Goal: Task Accomplishment & Management: Manage account settings

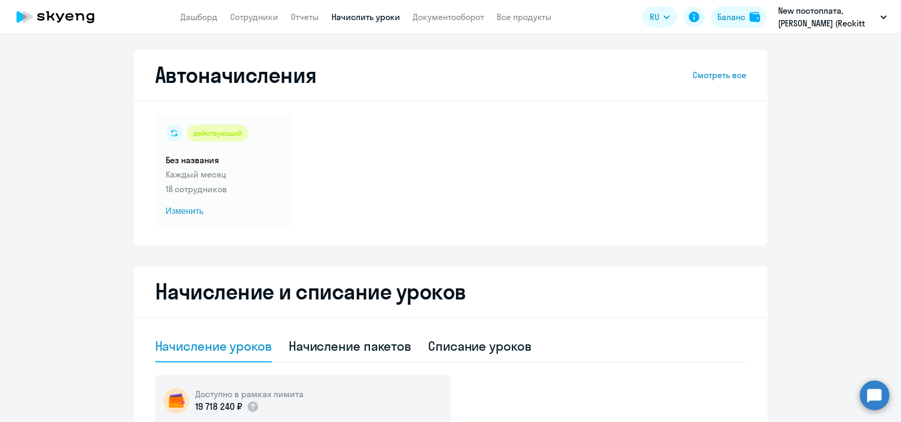
select select "10"
click at [255, 18] on link "Сотрудники" at bounding box center [254, 17] width 48 height 11
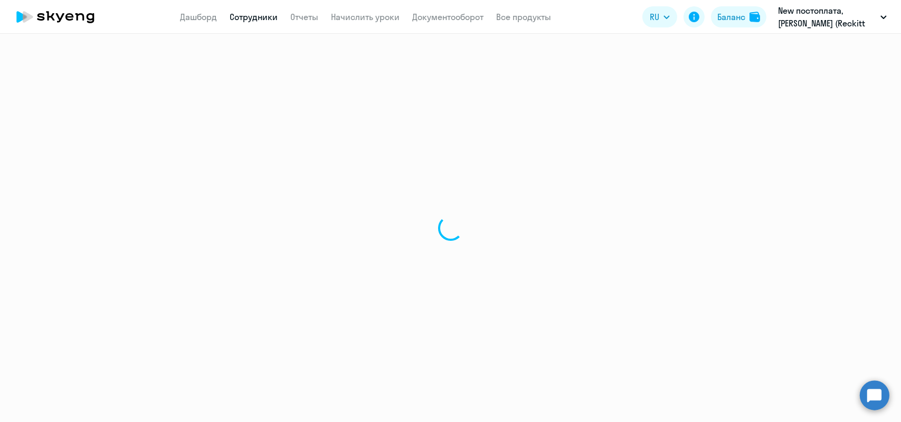
select select "30"
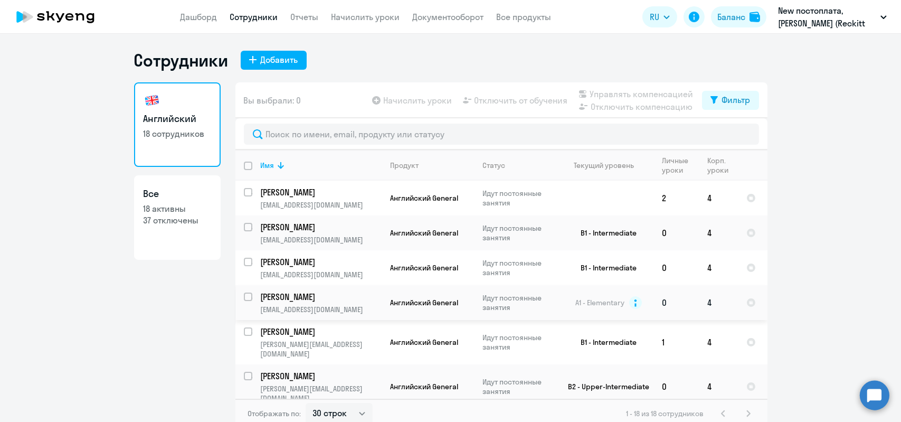
click at [244, 298] on input "select row 613099" at bounding box center [254, 303] width 21 height 21
checkbox input "true"
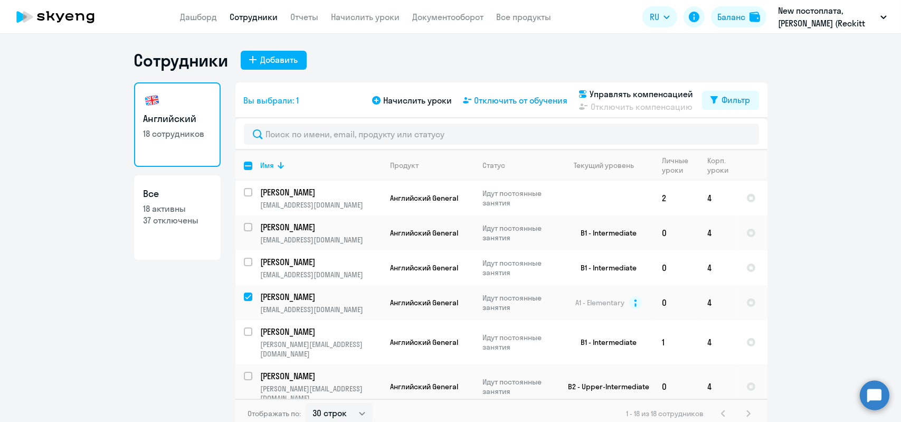
click at [514, 106] on span "Отключить от обучения" at bounding box center [521, 100] width 93 height 13
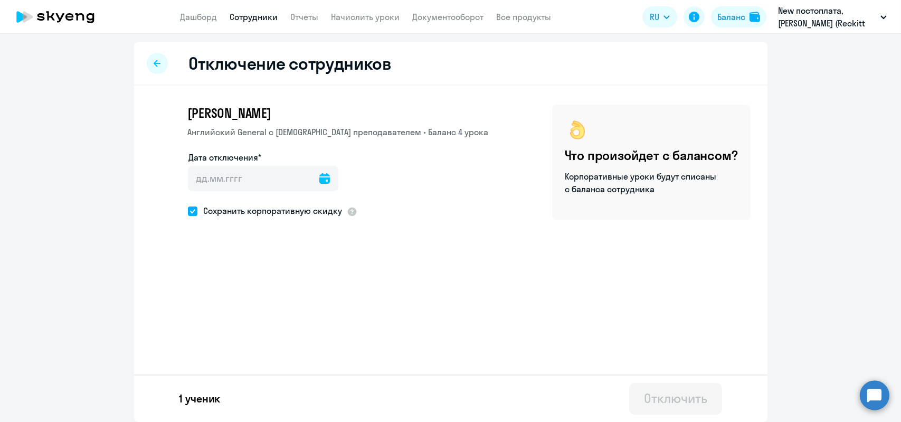
click at [319, 174] on icon at bounding box center [324, 178] width 11 height 11
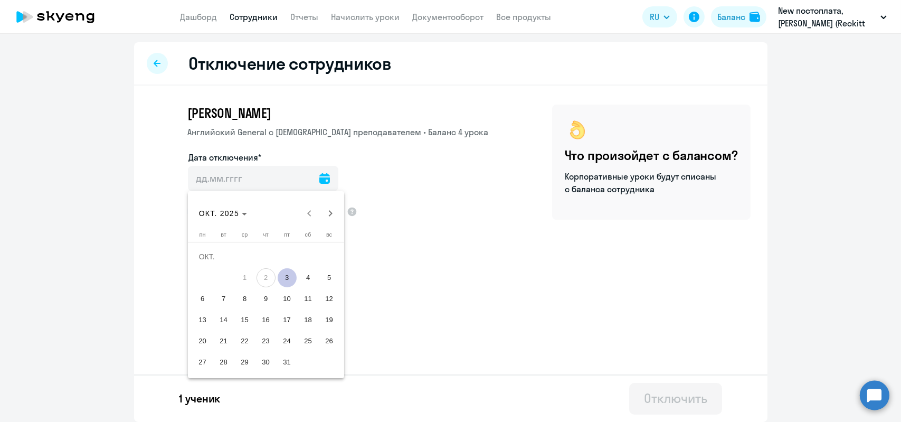
click at [285, 278] on span "3" at bounding box center [287, 277] width 19 height 19
type input "[DATE]"
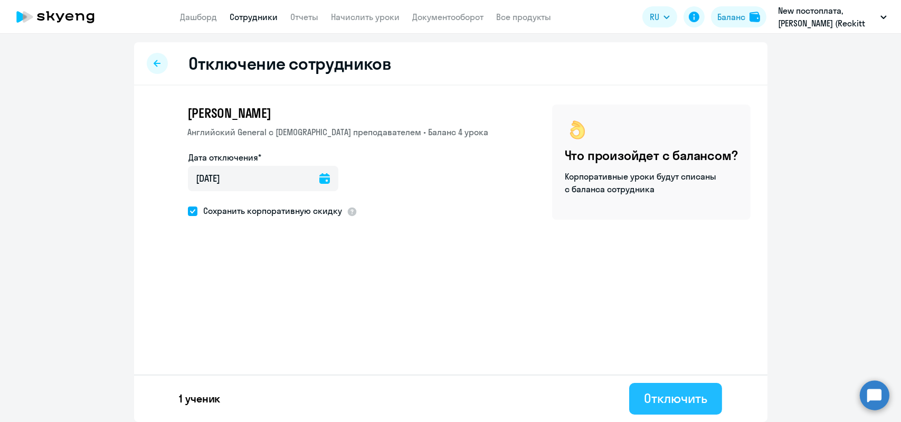
click at [648, 399] on div "Отключить" at bounding box center [675, 398] width 63 height 17
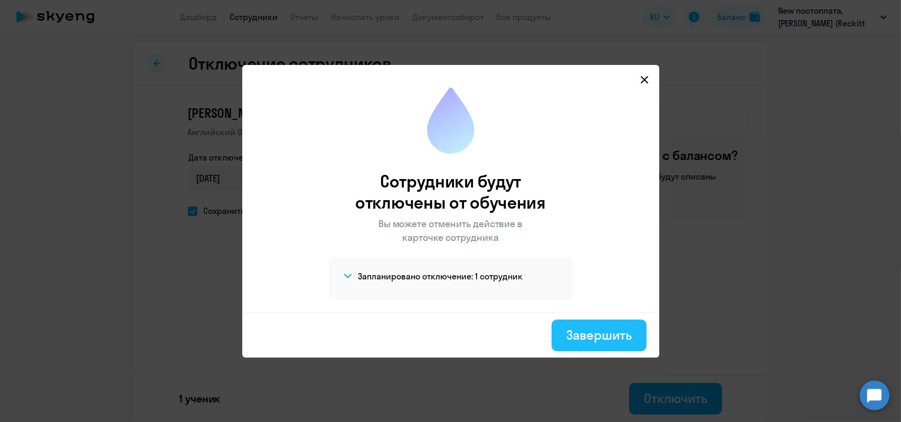
click at [586, 337] on div "Завершить" at bounding box center [599, 334] width 65 height 17
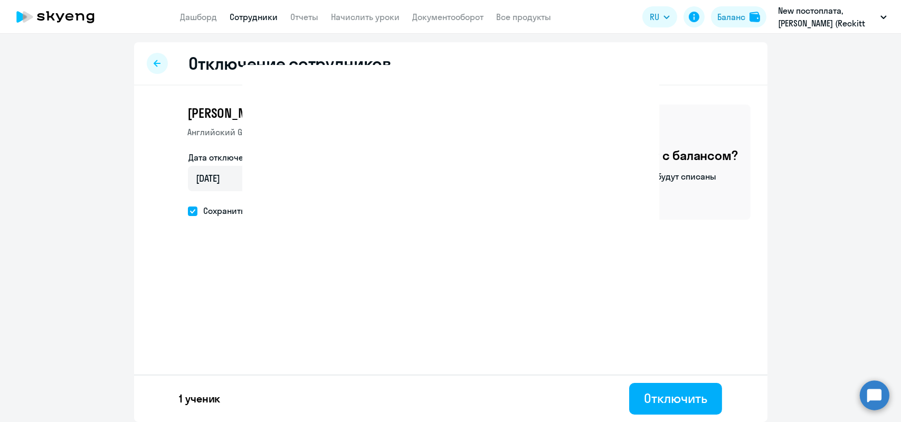
select select "30"
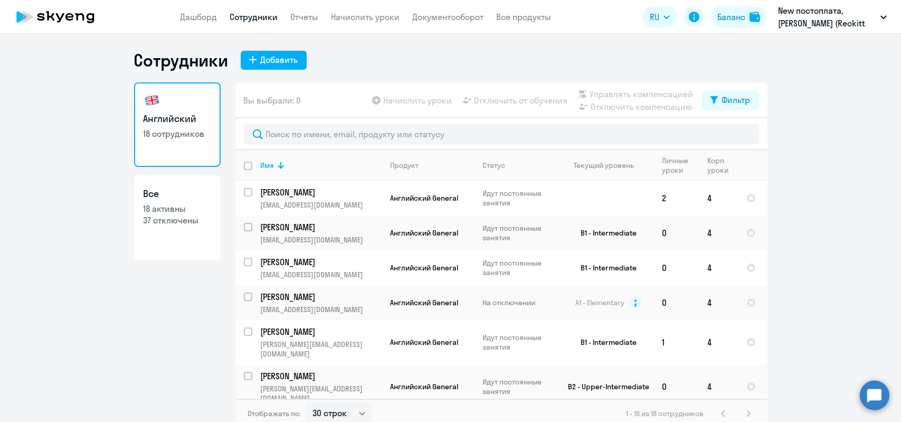
click at [210, 369] on div "Английский 18 сотрудников Все 18 активны 37 отключены" at bounding box center [177, 252] width 87 height 340
click at [245, 229] on input "select row 15333494" at bounding box center [254, 233] width 21 height 21
checkbox input "true"
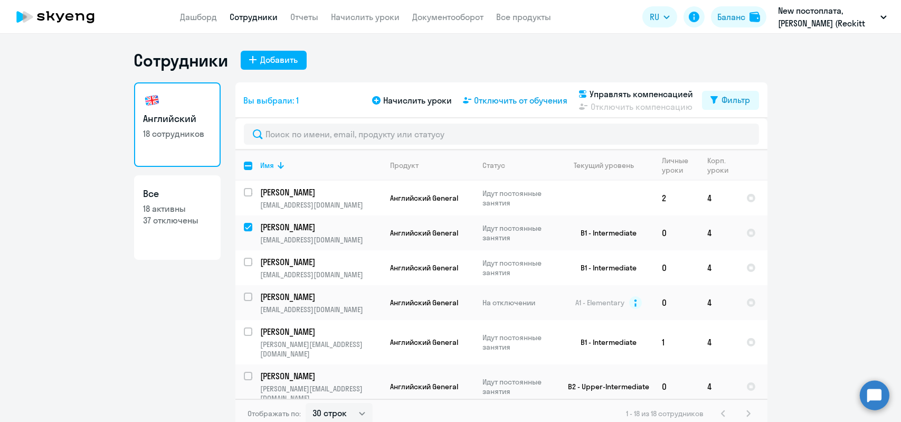
click at [524, 101] on span "Отключить от обучения" at bounding box center [521, 100] width 93 height 13
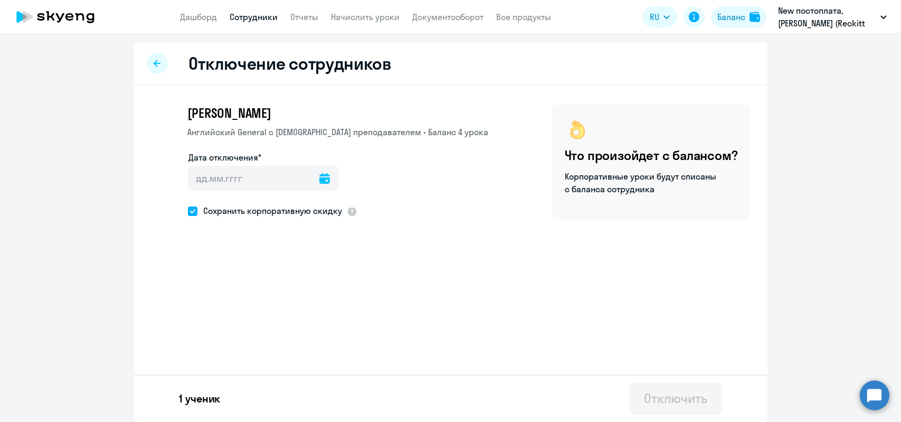
click at [319, 177] on icon at bounding box center [324, 178] width 11 height 11
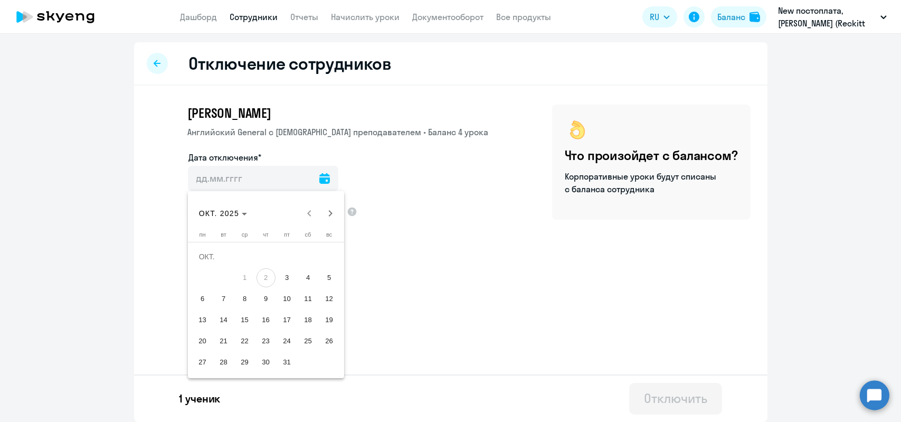
click at [415, 264] on div at bounding box center [450, 211] width 901 height 422
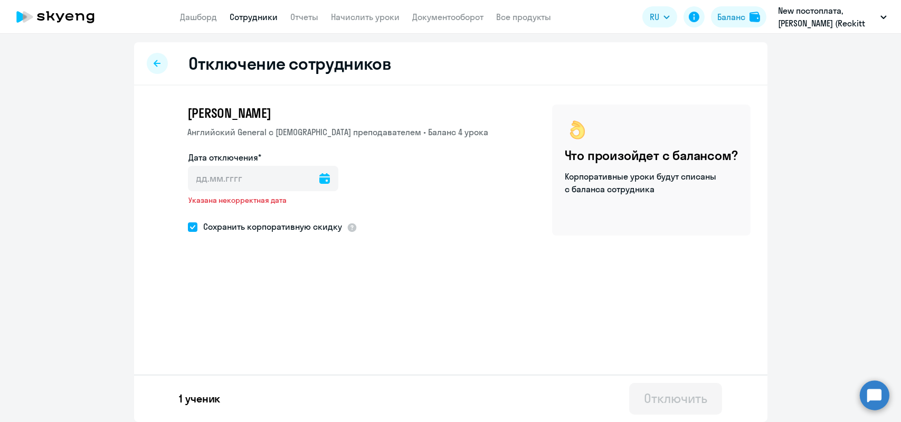
click at [319, 172] on div at bounding box center [324, 178] width 11 height 25
click at [319, 175] on icon at bounding box center [324, 178] width 11 height 11
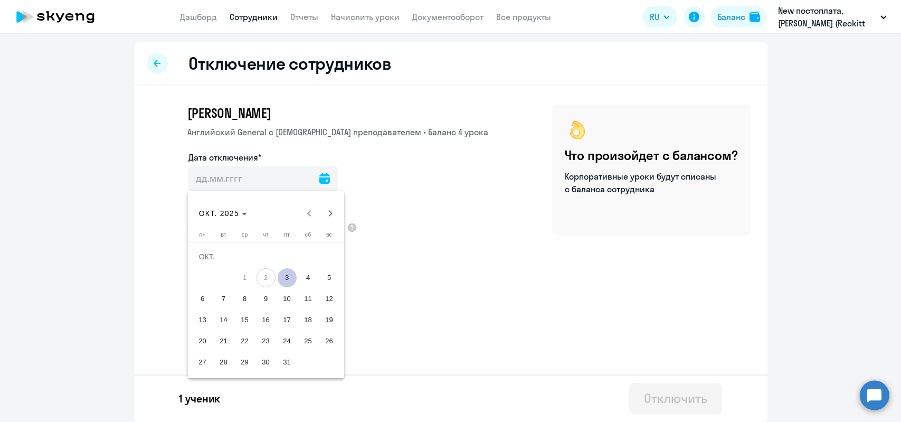
click at [487, 122] on div at bounding box center [450, 211] width 901 height 422
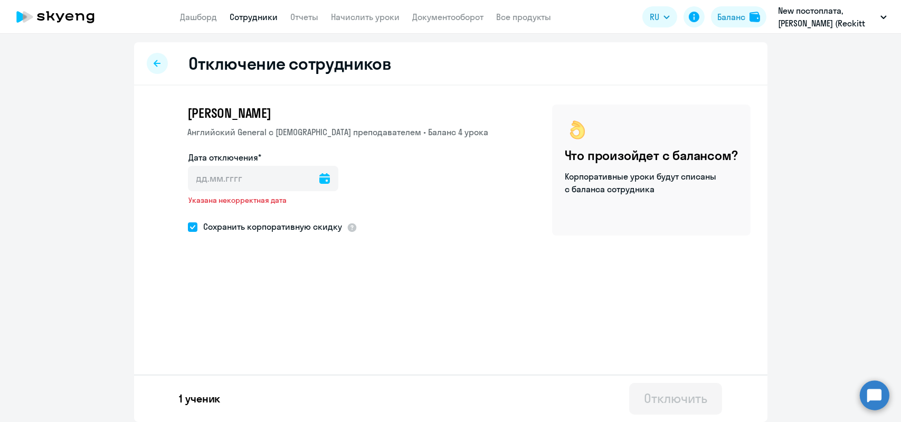
click at [154, 72] on div at bounding box center [157, 63] width 21 height 21
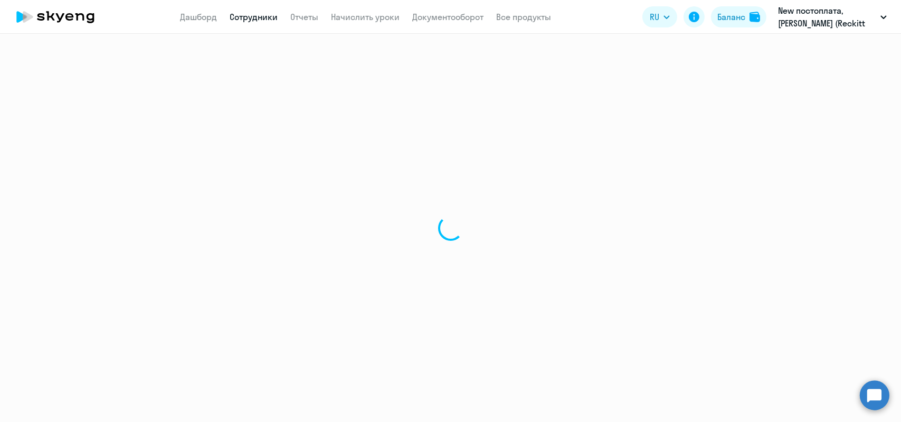
select select "30"
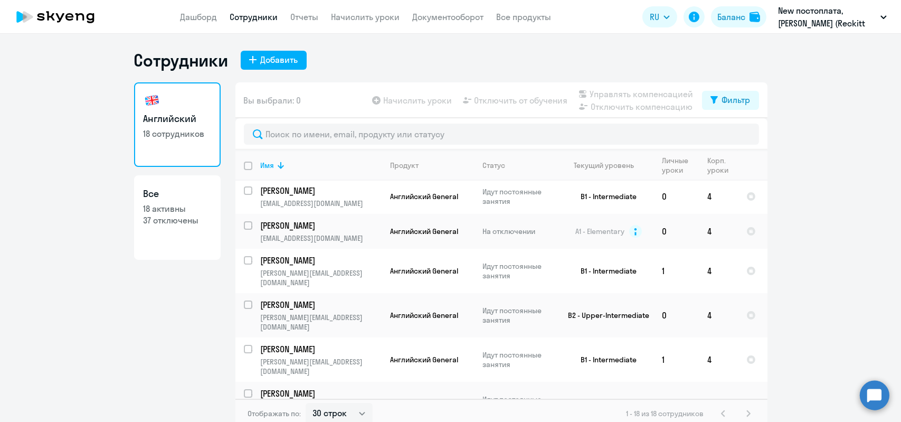
scroll to position [57, 0]
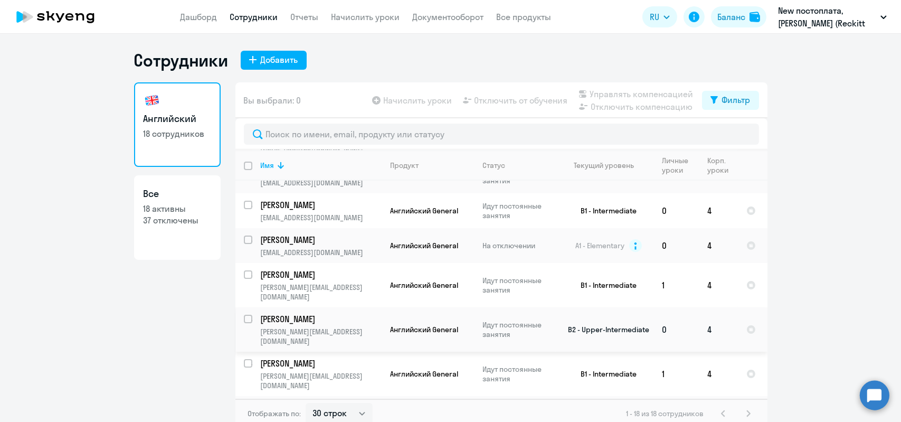
click at [325, 313] on p "[PERSON_NAME]" at bounding box center [320, 319] width 119 height 12
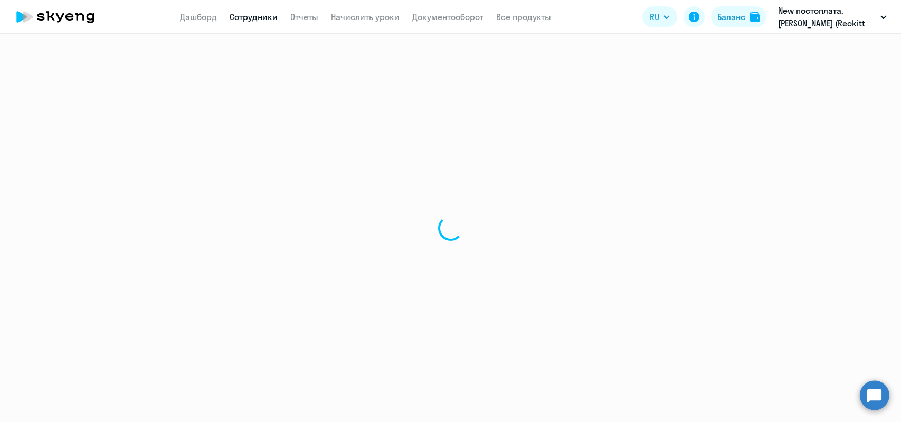
select select "english"
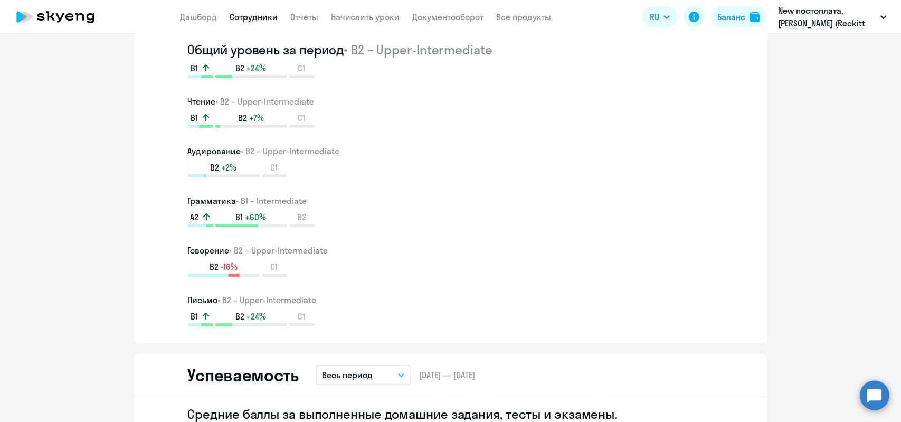
scroll to position [422, 0]
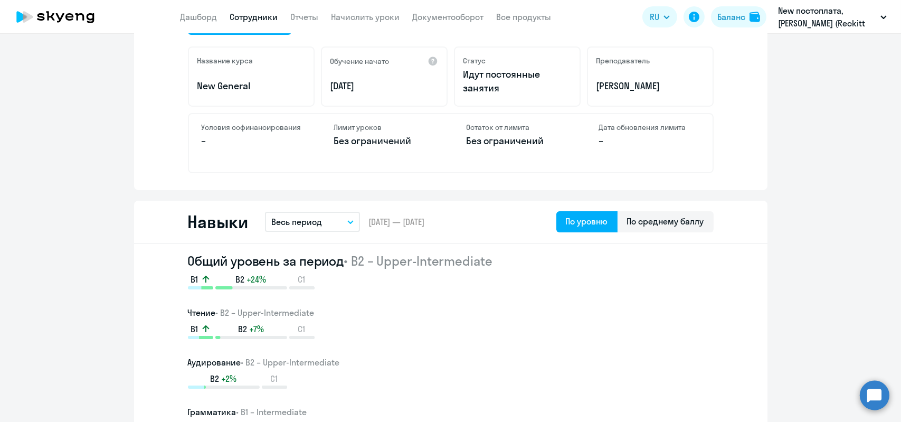
click at [351, 221] on button "Весь период" at bounding box center [312, 222] width 95 height 20
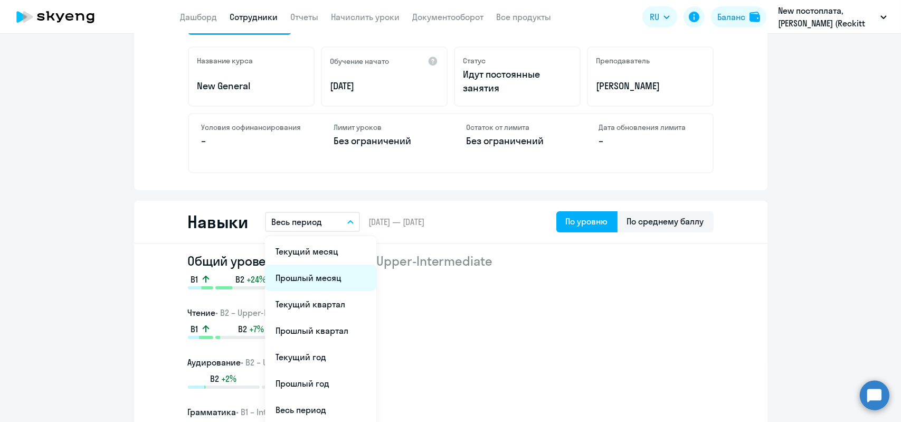
click at [319, 281] on li "Прошлый месяц" at bounding box center [320, 278] width 111 height 26
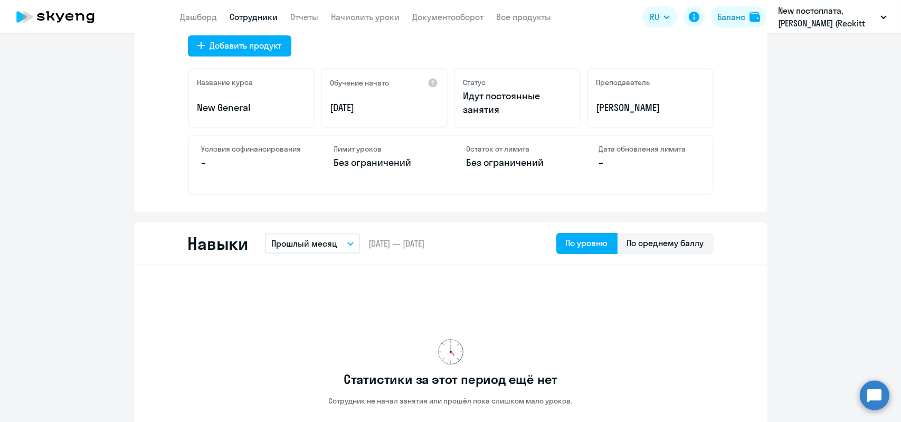
scroll to position [0, 0]
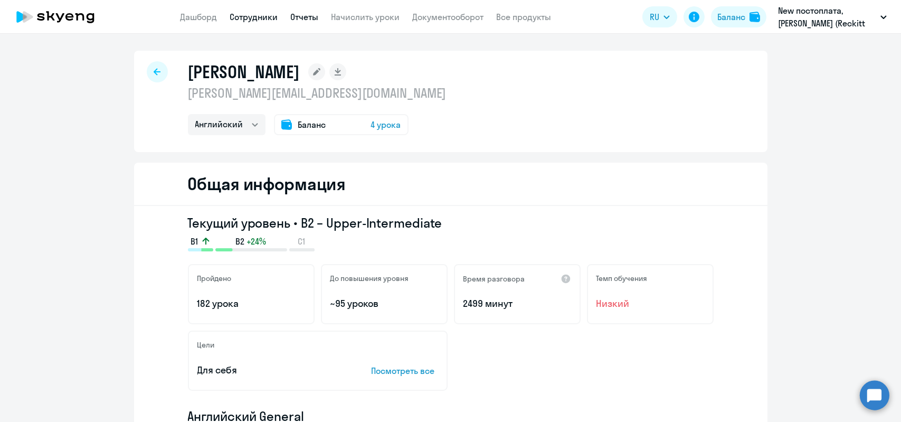
click at [306, 19] on link "Отчеты" at bounding box center [305, 17] width 28 height 11
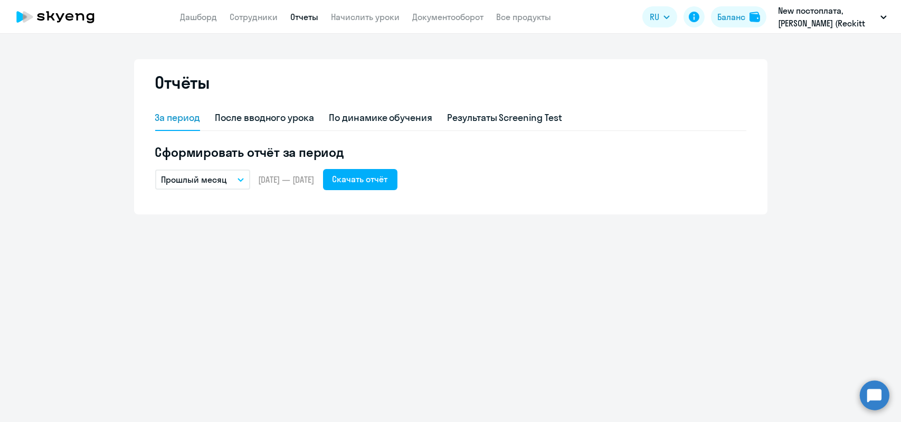
click at [243, 177] on button "Прошлый месяц" at bounding box center [202, 180] width 95 height 20
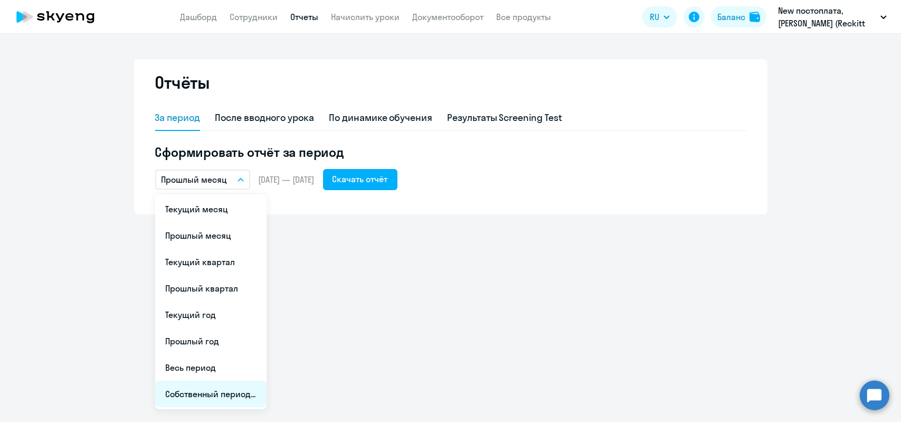
click at [217, 390] on li "Собственный период..." at bounding box center [210, 394] width 111 height 26
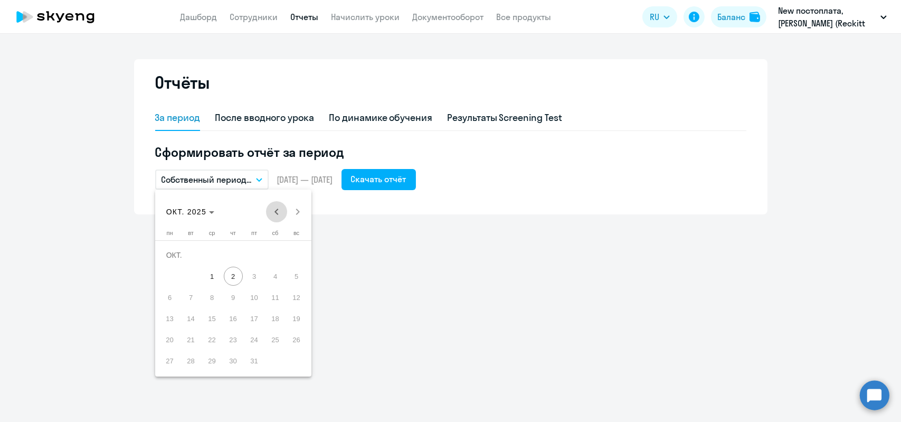
click at [278, 212] on span "Previous month" at bounding box center [276, 211] width 21 height 21
click at [251, 253] on span "1" at bounding box center [254, 255] width 19 height 19
click at [296, 337] on span "31" at bounding box center [296, 339] width 19 height 19
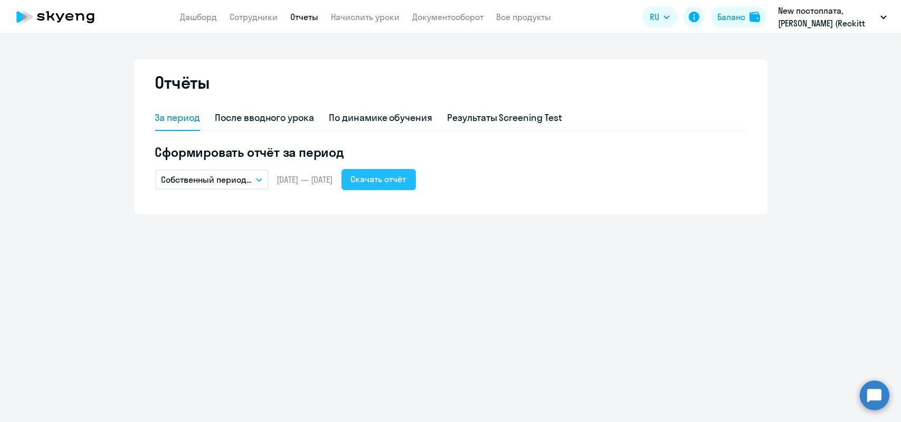
click at [407, 177] on div "Скачать отчёт" at bounding box center [378, 179] width 55 height 13
click at [384, 186] on button "Скачать отчёт" at bounding box center [379, 179] width 74 height 21
click at [370, 12] on link "Начислить уроки" at bounding box center [366, 17] width 69 height 11
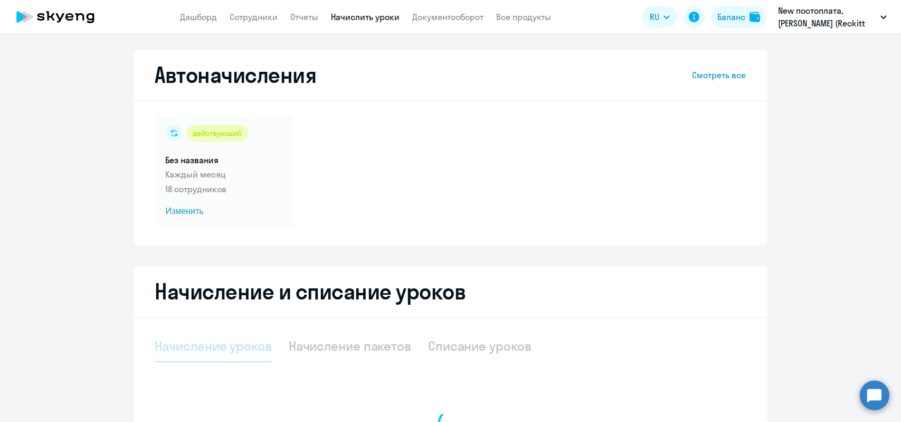
select select "10"
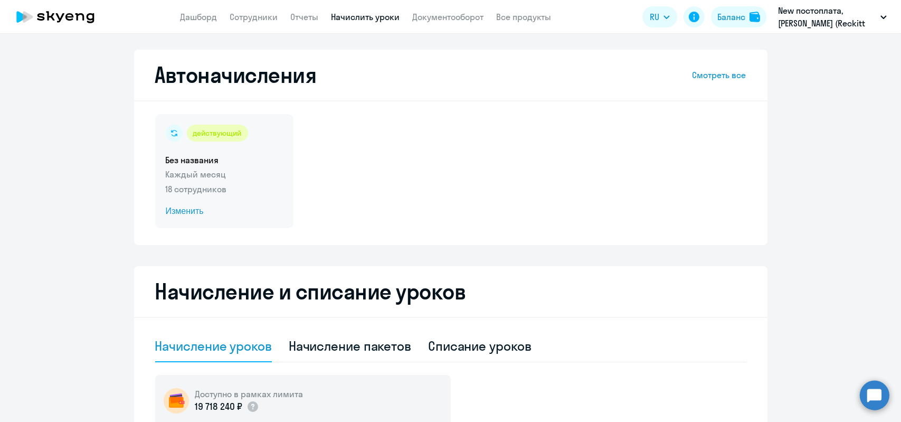
click at [186, 210] on span "Изменить" at bounding box center [224, 211] width 117 height 13
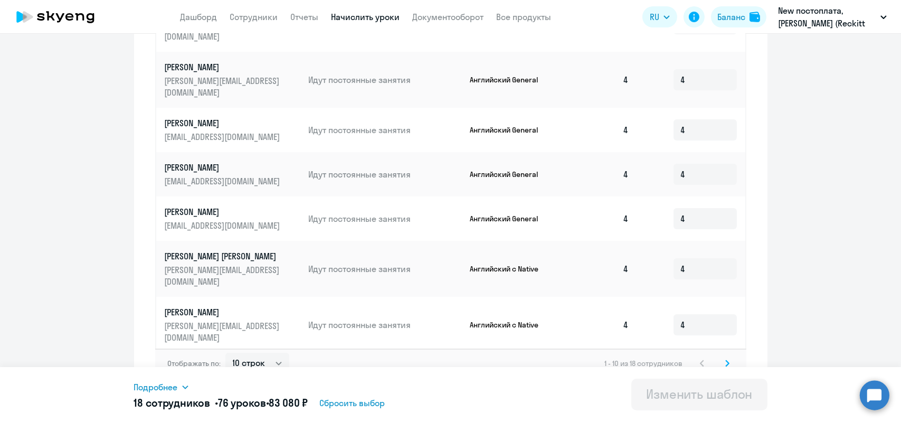
scroll to position [559, 0]
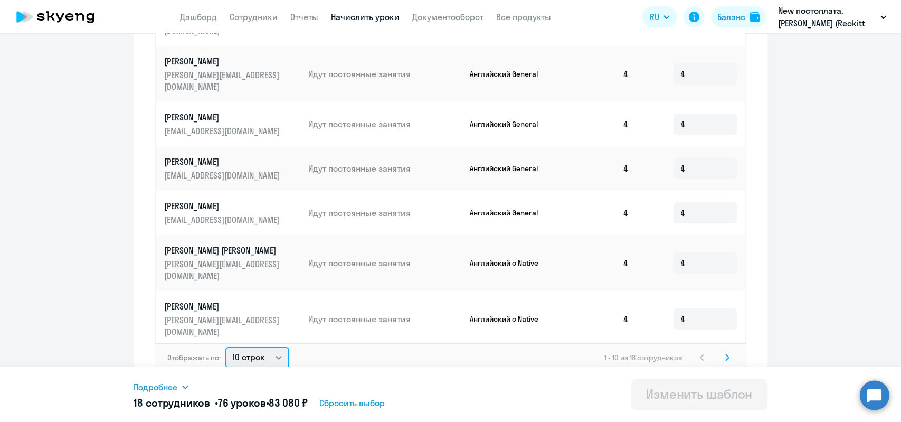
click at [269, 347] on select "10 строк 30 строк 50 строк" at bounding box center [257, 357] width 64 height 21
select select "50"
click at [225, 347] on select "10 строк 30 строк 50 строк" at bounding box center [257, 357] width 64 height 21
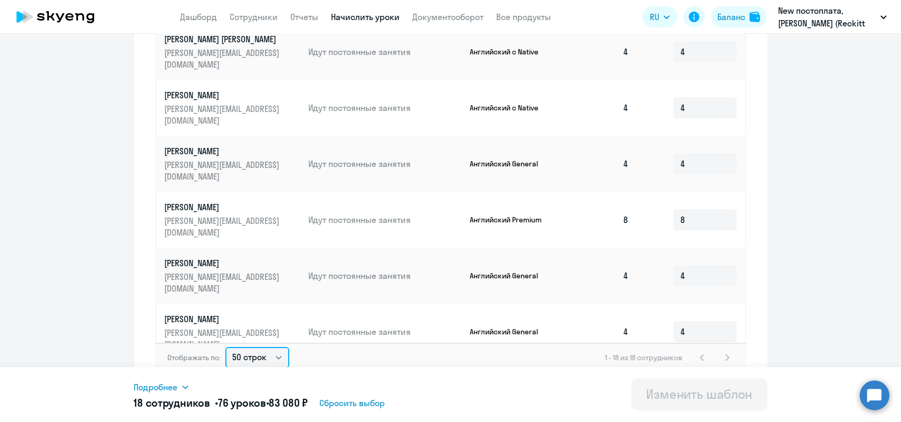
scroll to position [345, 0]
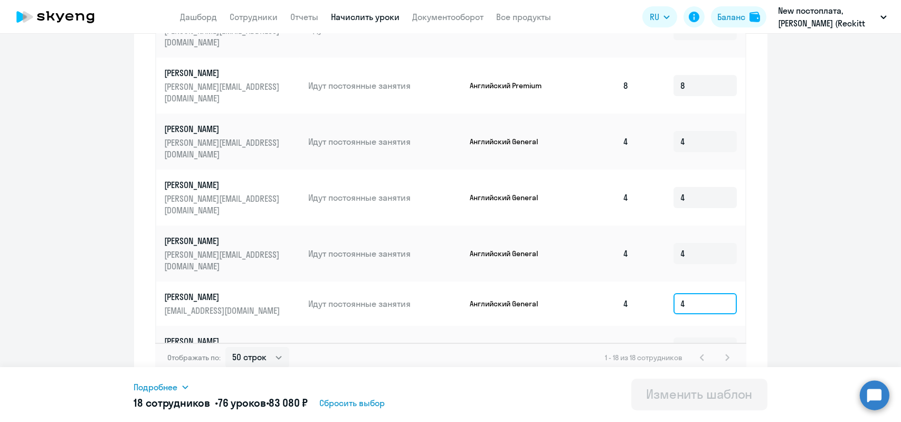
drag, startPoint x: 682, startPoint y: 187, endPoint x: 653, endPoint y: 186, distance: 29.6
click at [653, 281] on td "4" at bounding box center [691, 303] width 108 height 44
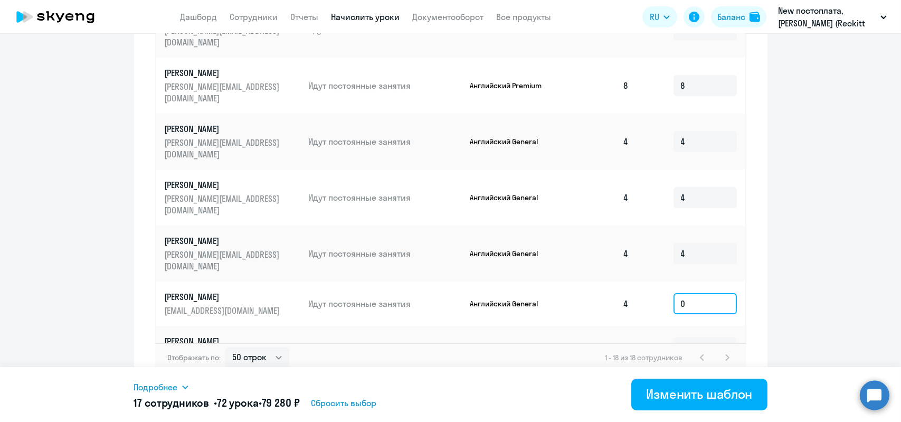
type input "0"
drag, startPoint x: 681, startPoint y: 280, endPoint x: 646, endPoint y: 280, distance: 34.9
click at [646, 370] on td "4" at bounding box center [691, 392] width 108 height 44
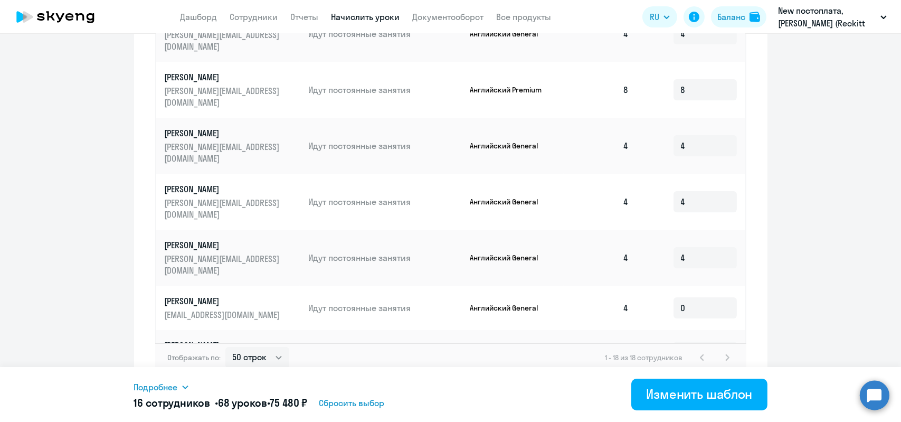
scroll to position [335, 0]
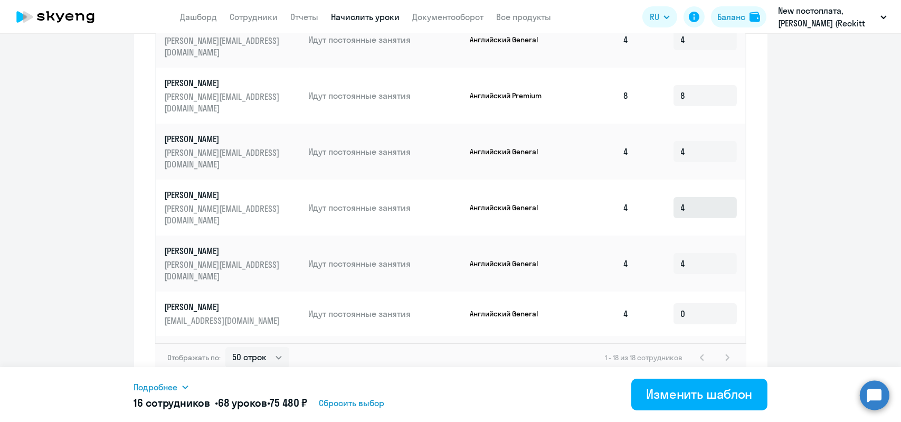
type input "0"
drag, startPoint x: 672, startPoint y: 107, endPoint x: 666, endPoint y: 105, distance: 6.0
click at [674, 197] on input "4" at bounding box center [705, 207] width 63 height 21
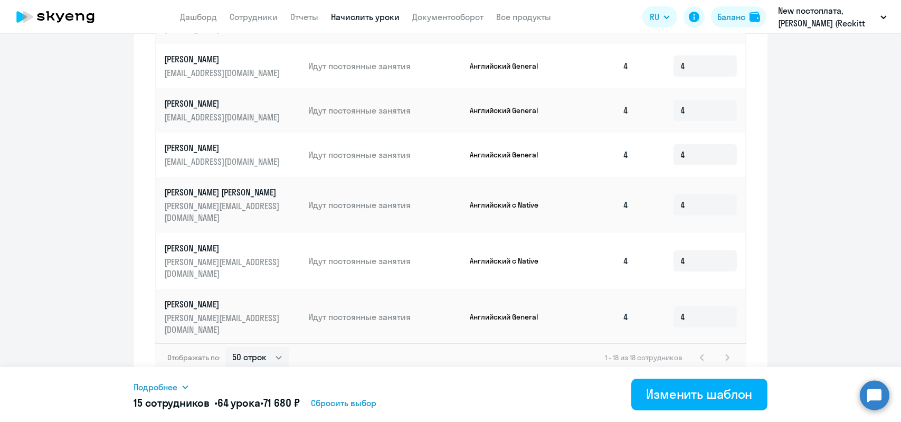
scroll to position [57, 0]
type input "0"
click at [730, 134] on td "4" at bounding box center [691, 156] width 108 height 44
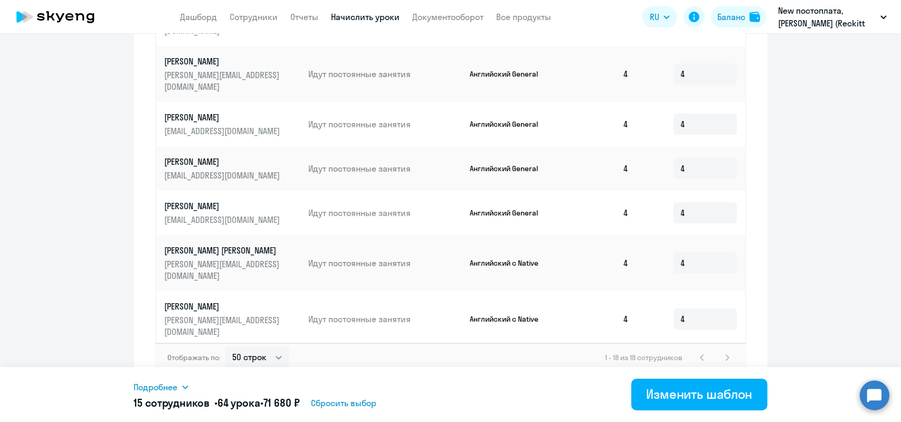
scroll to position [348, 0]
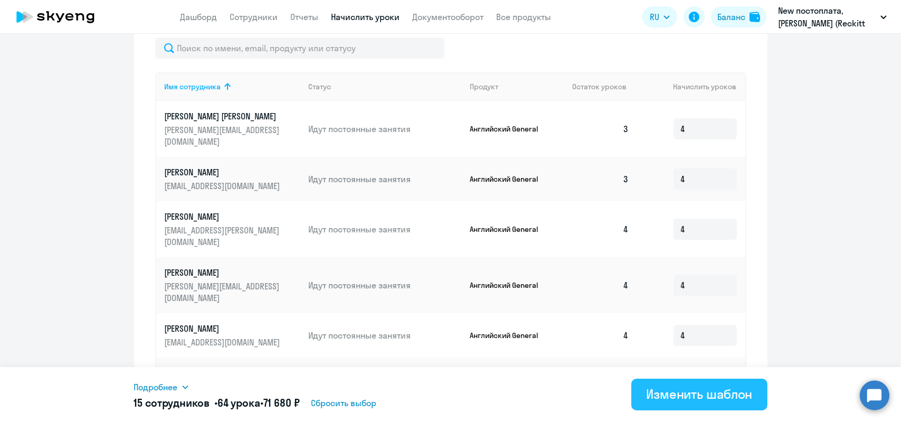
click at [683, 394] on div "Изменить шаблон" at bounding box center [699, 394] width 107 height 17
